Goal: Task Accomplishment & Management: Use online tool/utility

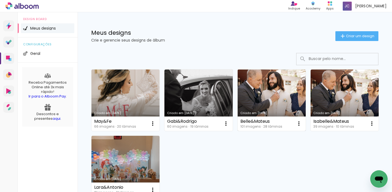
click at [277, 93] on link "Criado em [DATE]" at bounding box center [272, 101] width 68 height 62
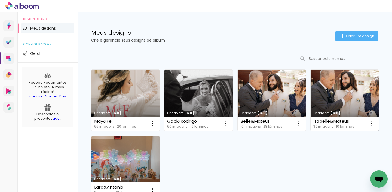
click at [340, 93] on link "Criado em [DATE]" at bounding box center [345, 101] width 68 height 62
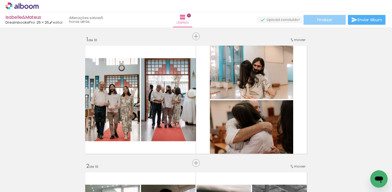
click at [333, 19] on paper-button "Finalizar" at bounding box center [325, 20] width 42 height 10
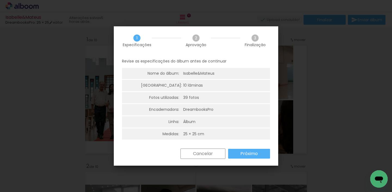
click at [0, 0] on slot "Próximo" at bounding box center [0, 0] width 0 height 0
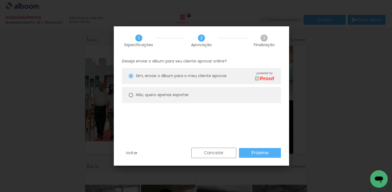
click at [0, 0] on slot "Próximo" at bounding box center [0, 0] width 0 height 0
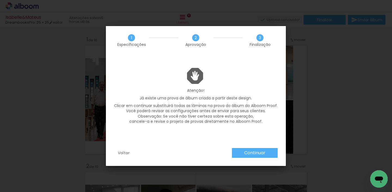
click at [0, 0] on slot "Continuar" at bounding box center [0, 0] width 0 height 0
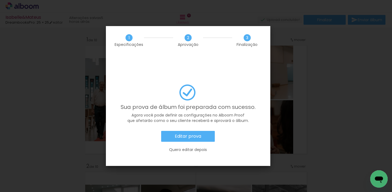
click at [0, 0] on slot "Editar prova" at bounding box center [0, 0] width 0 height 0
